Goal: Find specific page/section: Find specific page/section

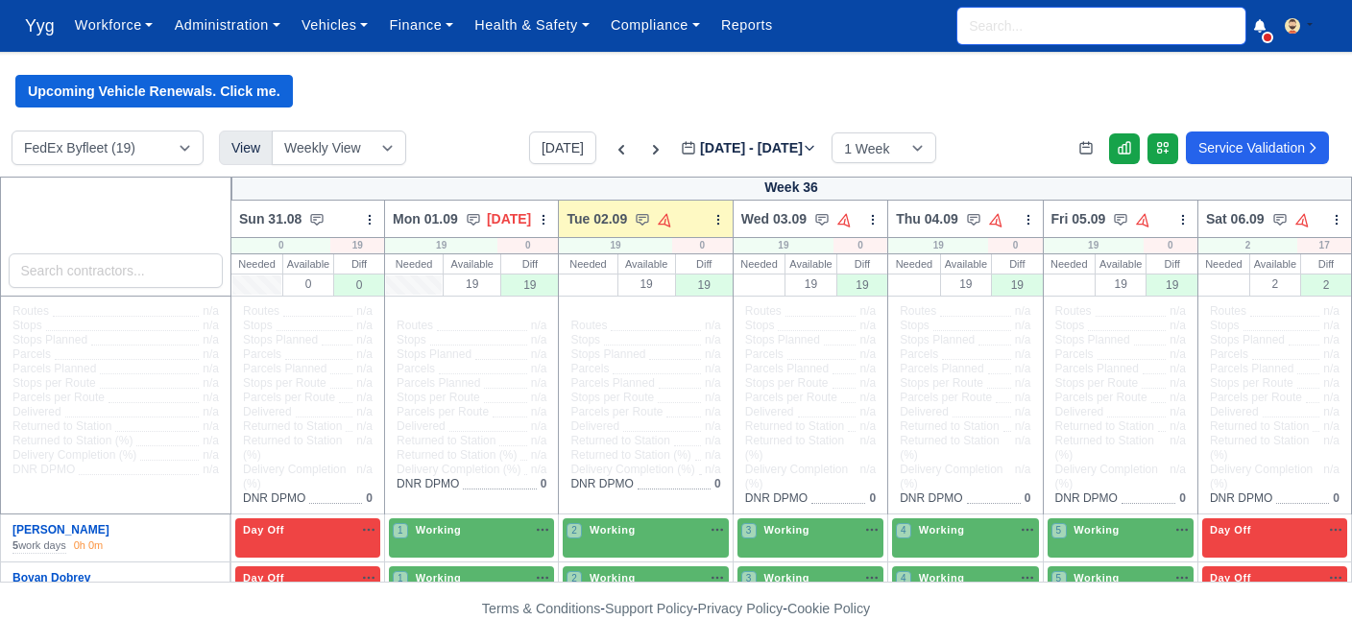
click at [1017, 21] on input "search" at bounding box center [1101, 26] width 288 height 36
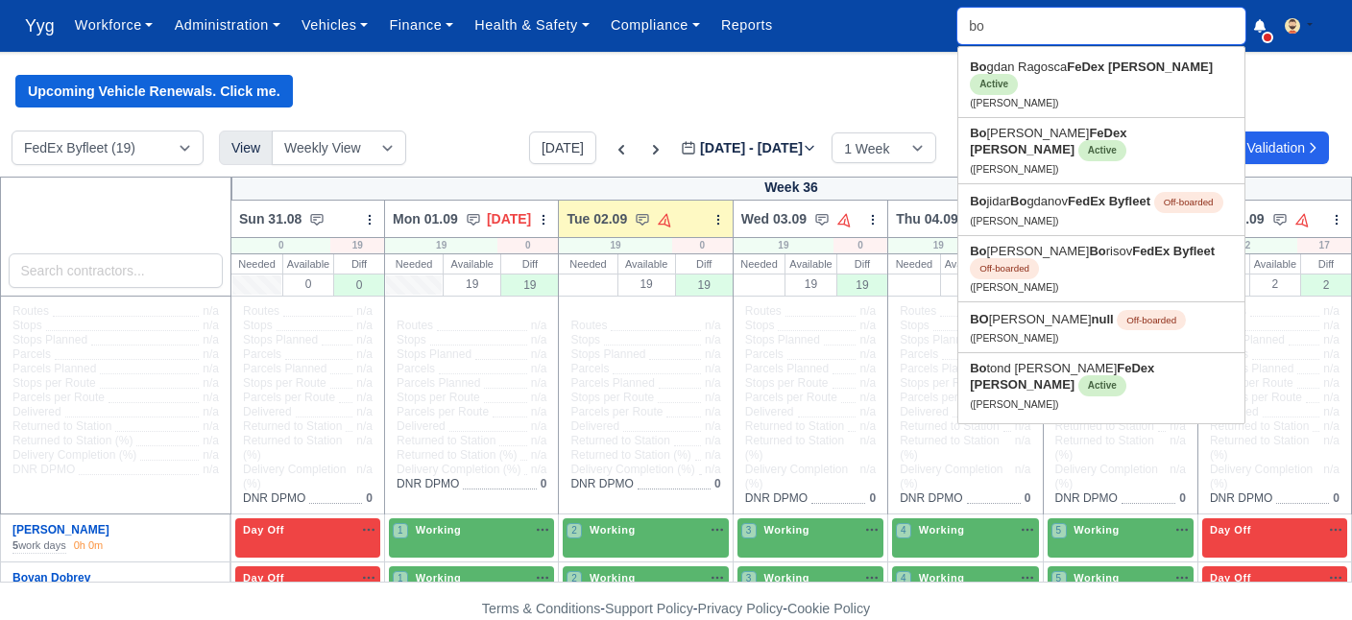
type input "boy"
type input "boyan Dobrev"
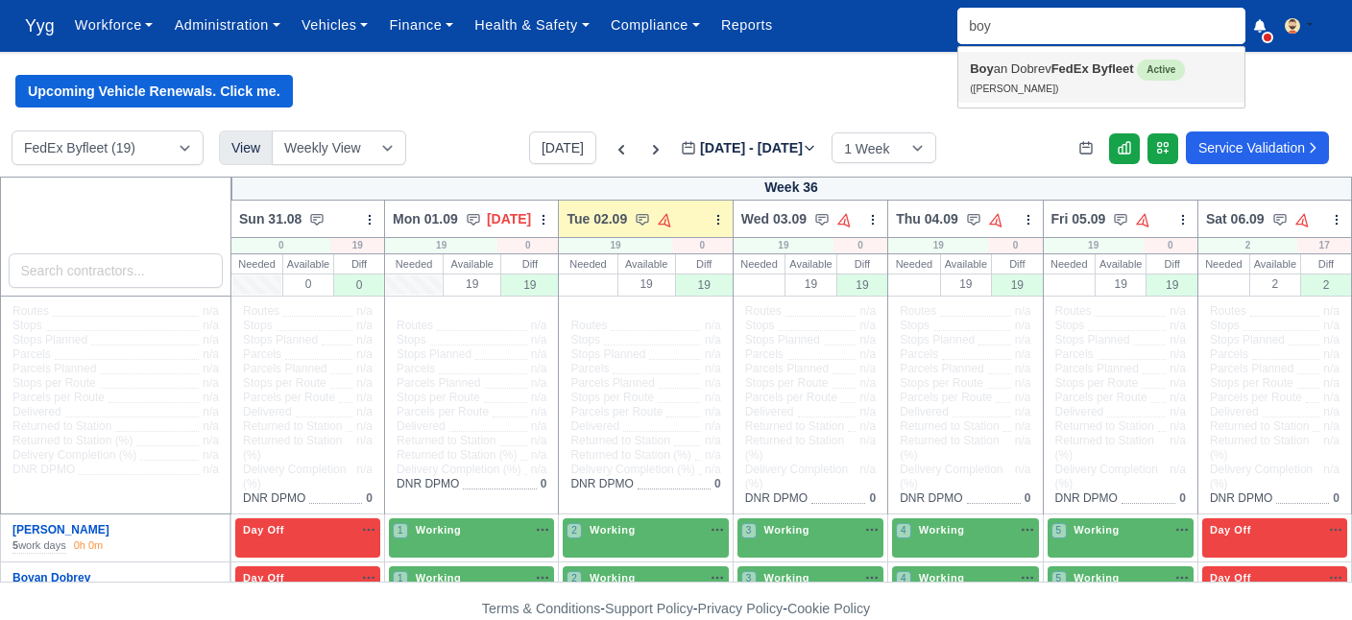
click at [1077, 63] on strong "FedEx Byfleet" at bounding box center [1092, 68] width 83 height 14
type input "Boyan Dobrev"
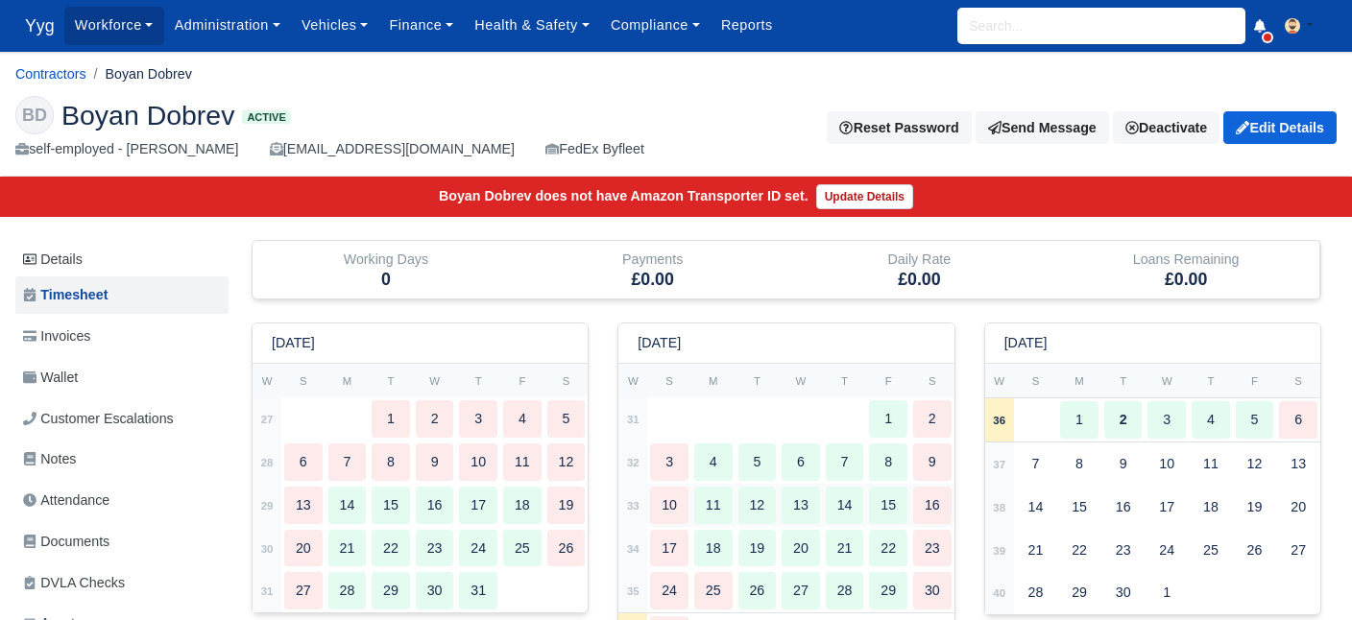
click at [714, 511] on div "11" at bounding box center [713, 505] width 38 height 37
select select "109"
